Goal: Information Seeking & Learning: Learn about a topic

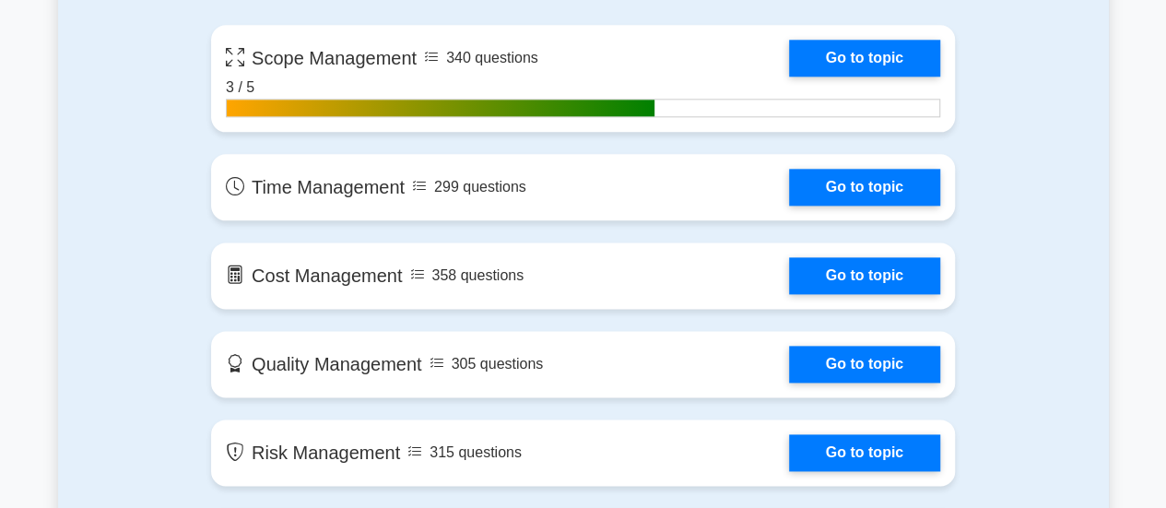
scroll to position [1106, 0]
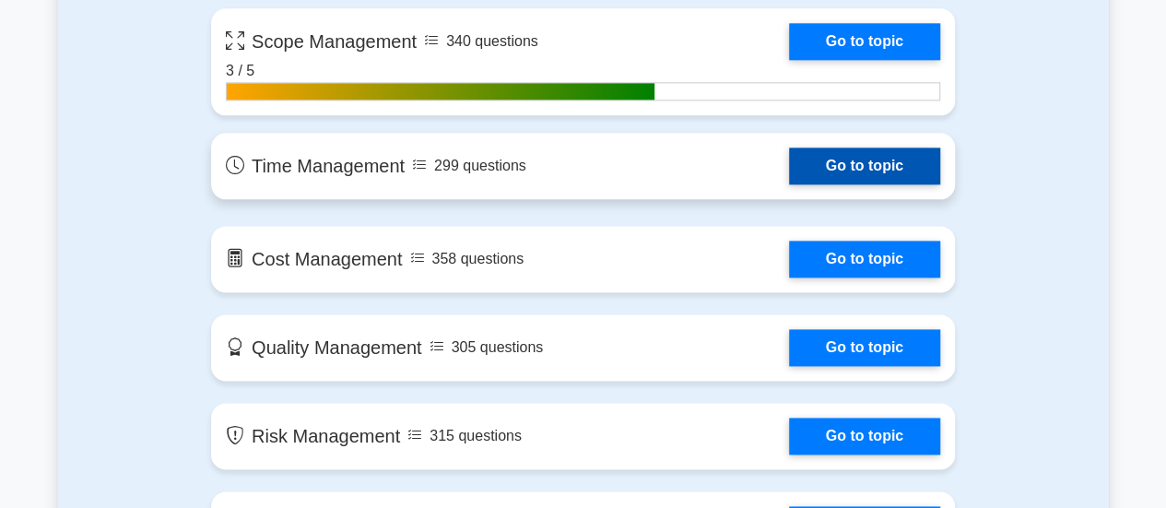
click at [834, 161] on link "Go to topic" at bounding box center [864, 165] width 151 height 37
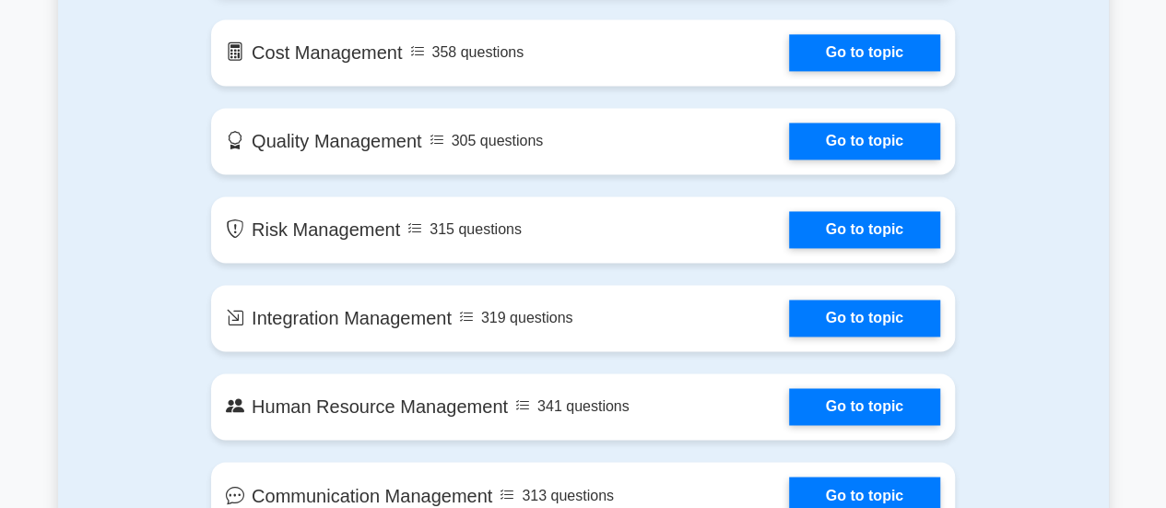
scroll to position [1401, 0]
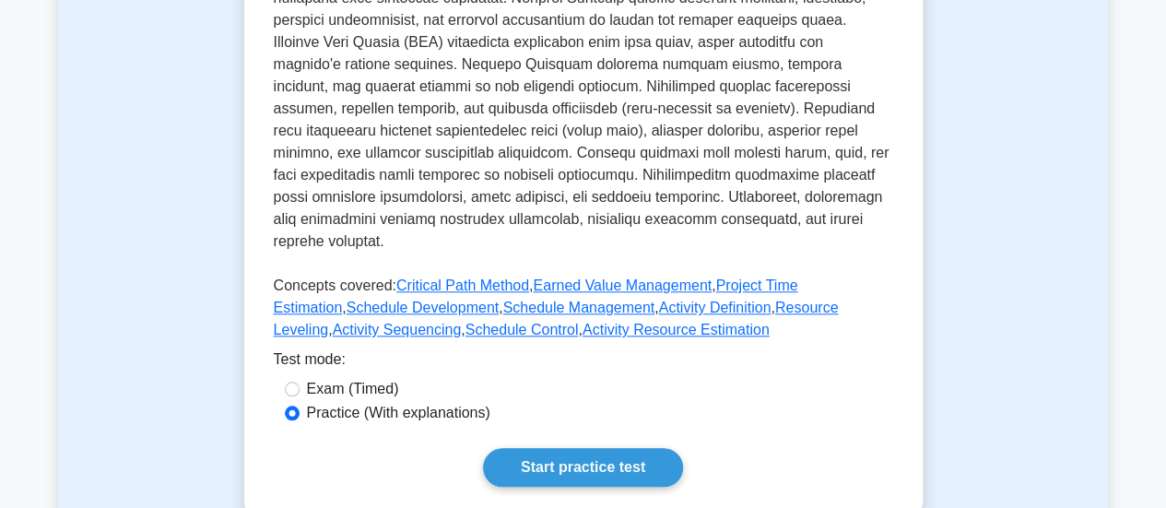
scroll to position [737, 0]
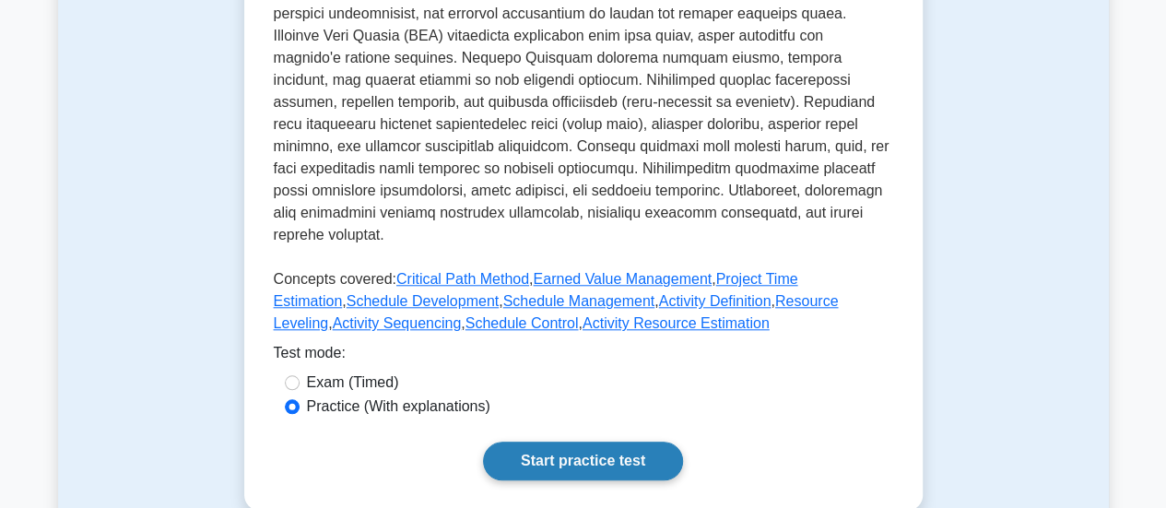
click at [616, 454] on link "Start practice test" at bounding box center [583, 461] width 200 height 39
